Goal: Communication & Community: Ask a question

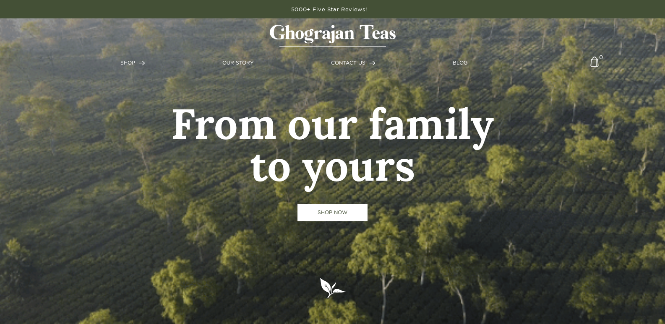
click at [331, 59] on link "CONTACT US" at bounding box center [353, 63] width 44 height 8
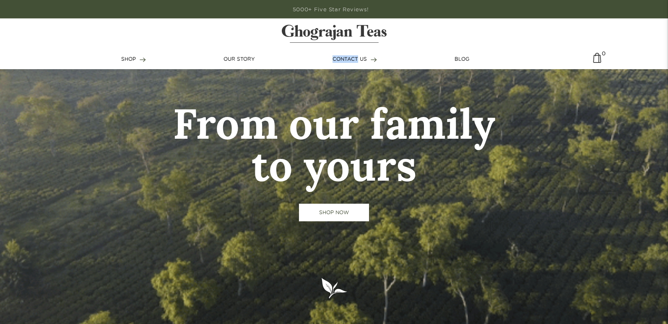
scroll to position [168, 0]
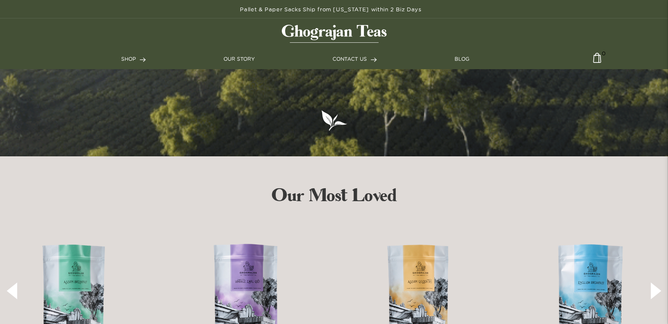
click at [352, 68] on ul "SHOP Teas Shop All Assam Breakfast [GEOGRAPHIC_DATA] Golden Tips English Breakf…" at bounding box center [334, 59] width 426 height 20
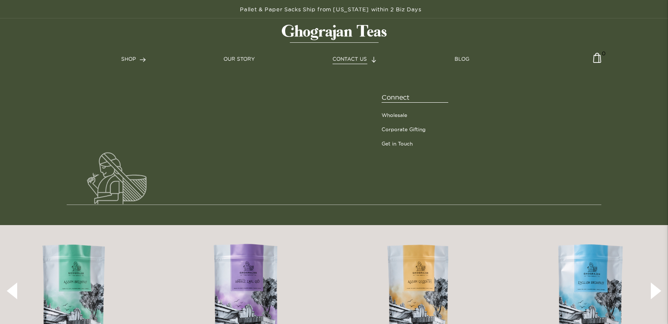
click at [357, 58] on span "CONTACT US" at bounding box center [350, 58] width 34 height 5
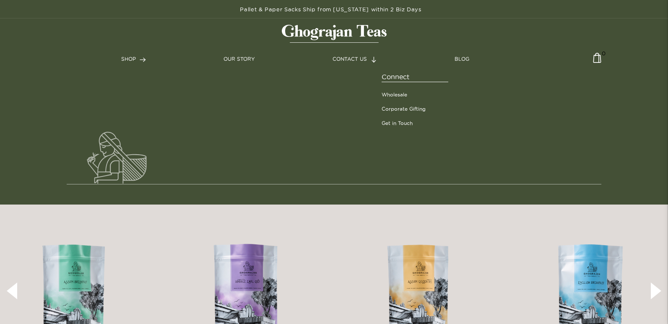
click at [399, 73] on span "Connect" at bounding box center [415, 77] width 67 height 10
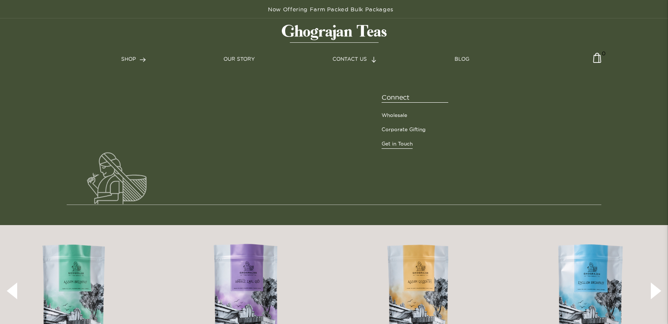
click at [409, 144] on link "Get in Touch" at bounding box center [397, 144] width 31 height 8
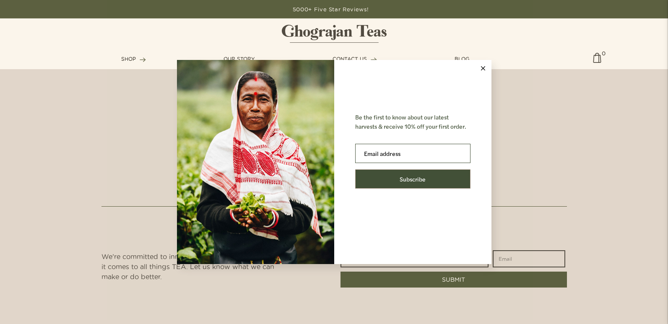
scroll to position [503, 0]
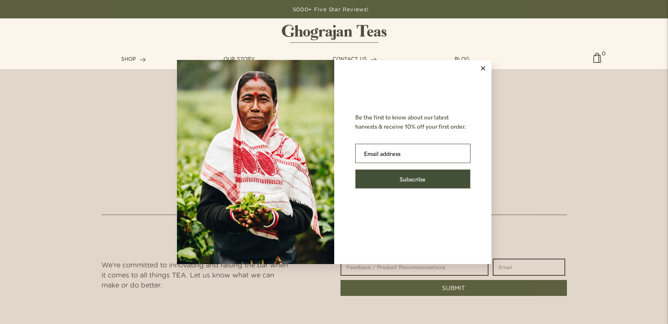
click at [483, 68] on icon at bounding box center [483, 68] width 4 height 4
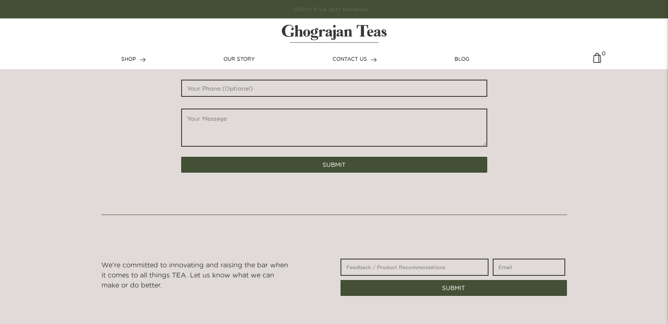
paste textarea "Wikipedia is considered to be the World’s most significant tool for reference m…"
click at [285, 124] on textarea "*" at bounding box center [334, 128] width 306 height 38
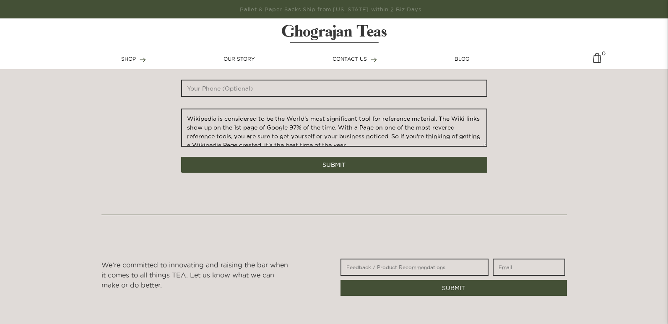
scroll to position [100, 0]
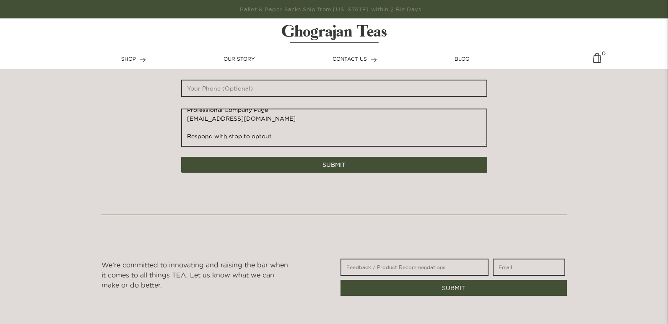
type textarea "Wikipedia is considered to be the World’s most significant tool for reference m…"
click at [244, 99] on div "* * *" at bounding box center [334, 103] width 310 height 108
click at [272, 96] on input "text" at bounding box center [334, 88] width 306 height 17
type input "8149805065"
type input "Lucy Howard"
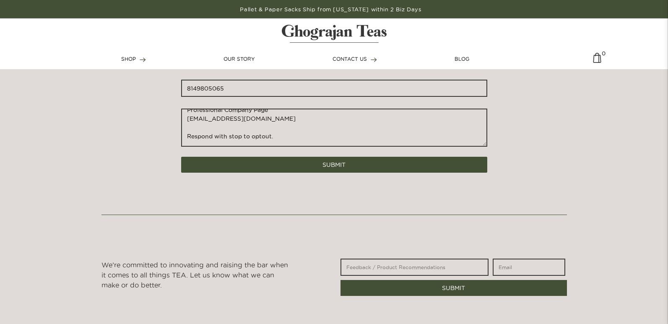
type input "LucyH@Professionalcompanypages.com"
click at [350, 128] on textarea "Wikipedia is considered to be the World’s most significant tool for reference m…" at bounding box center [334, 128] width 306 height 38
click at [338, 168] on button "SUBMIT" at bounding box center [334, 165] width 306 height 16
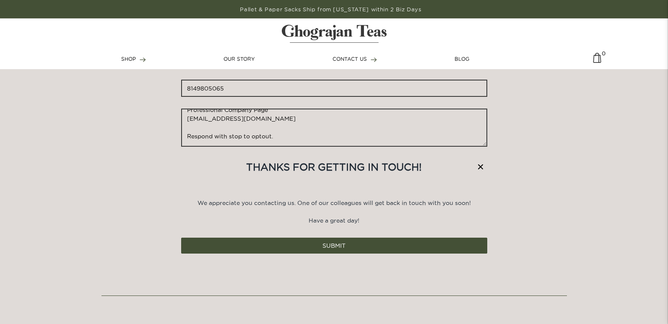
scroll to position [0, 0]
